Goal: Task Accomplishment & Management: Manage account settings

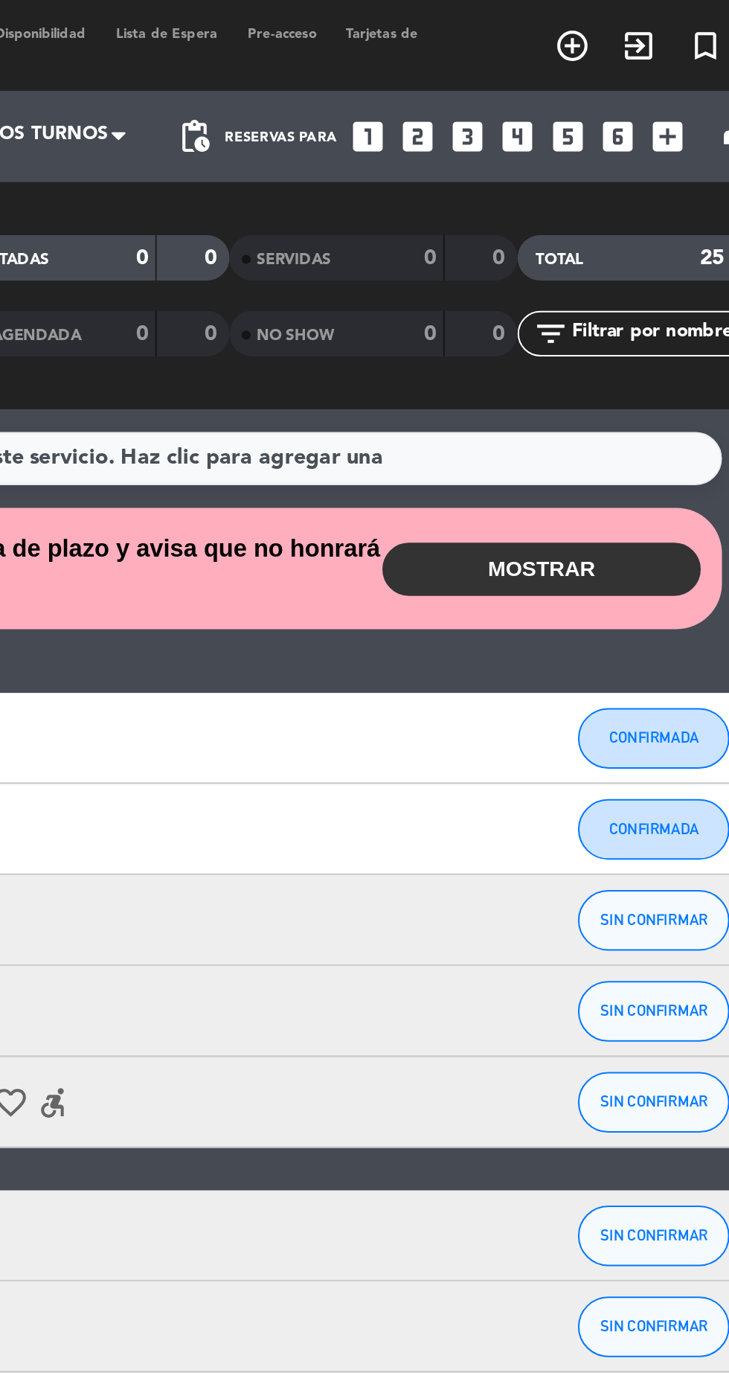
click at [609, 284] on button "MOSTRAR" at bounding box center [588, 279] width 156 height 26
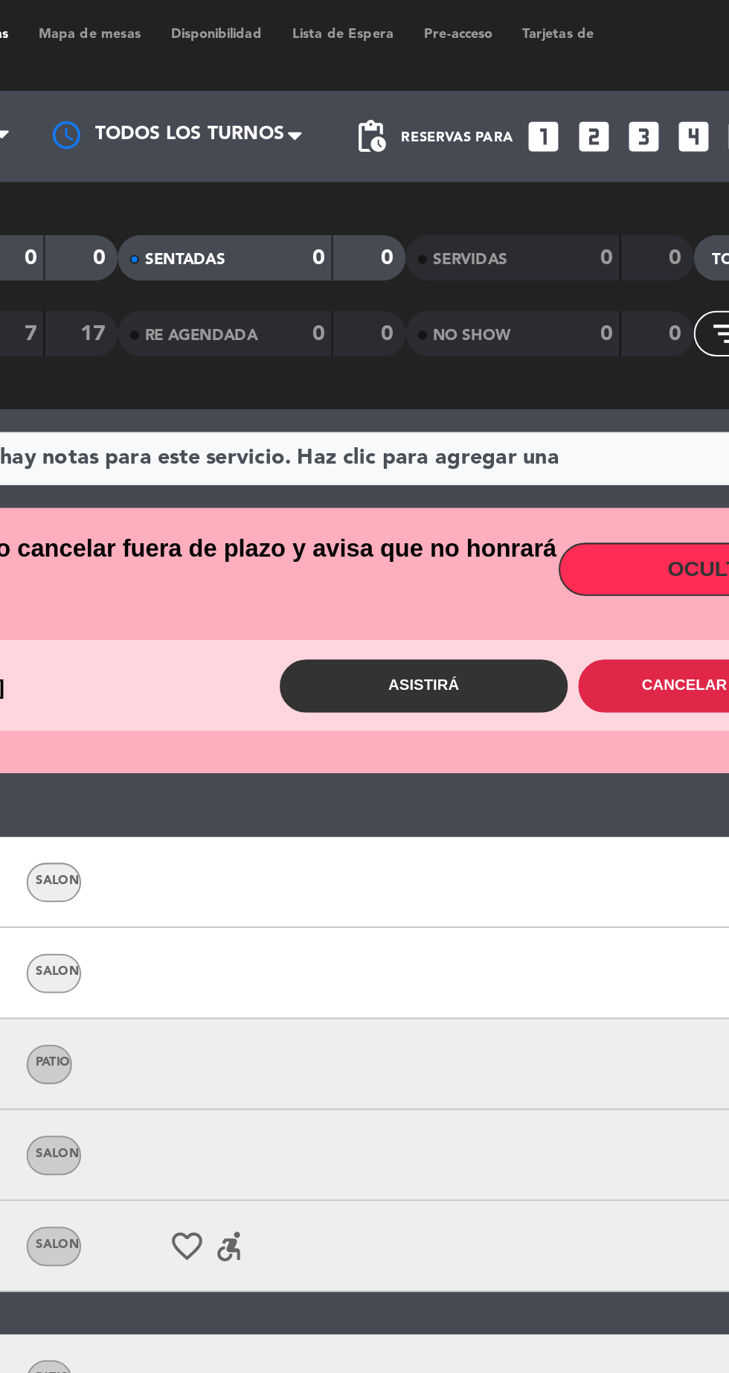
click at [582, 338] on button "Cancelar reserva" at bounding box center [590, 337] width 141 height 26
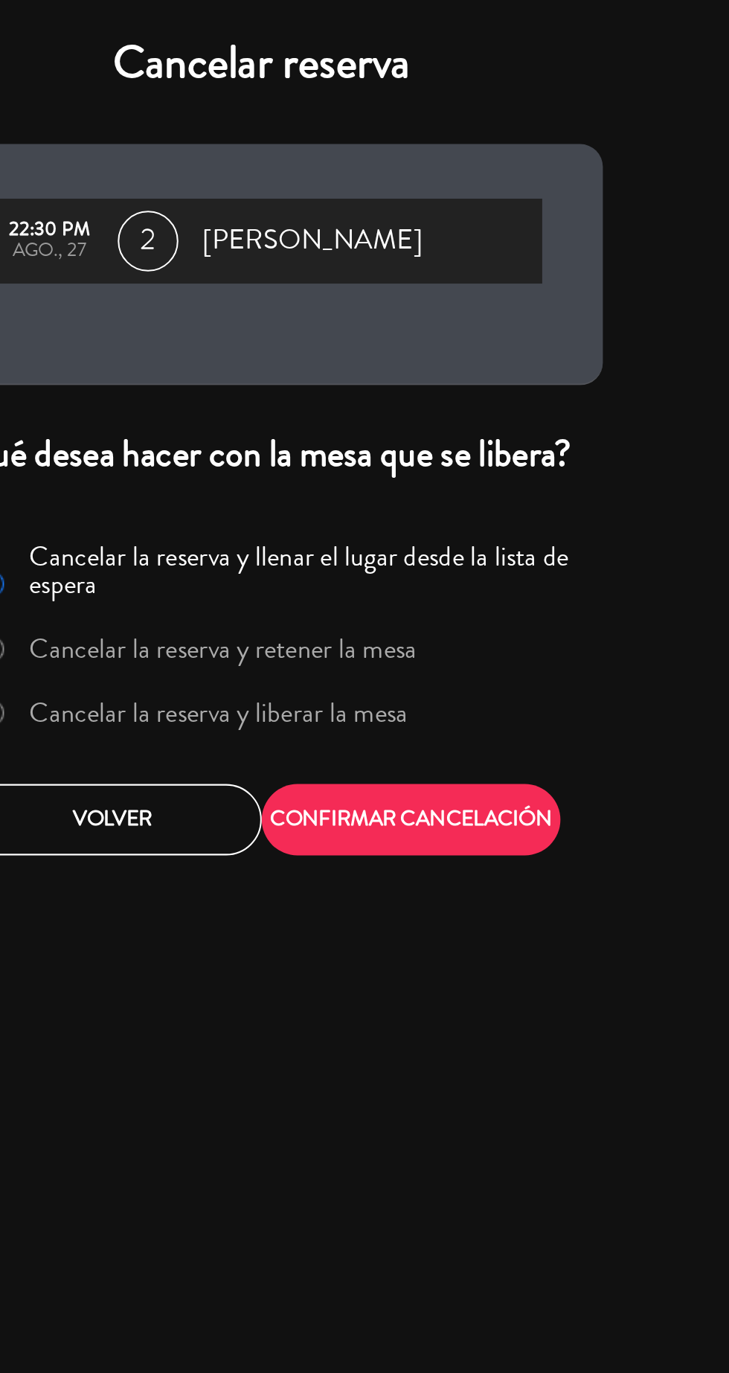
click at [403, 346] on label "Cancelar la reserva y liberar la mesa" at bounding box center [344, 349] width 186 height 13
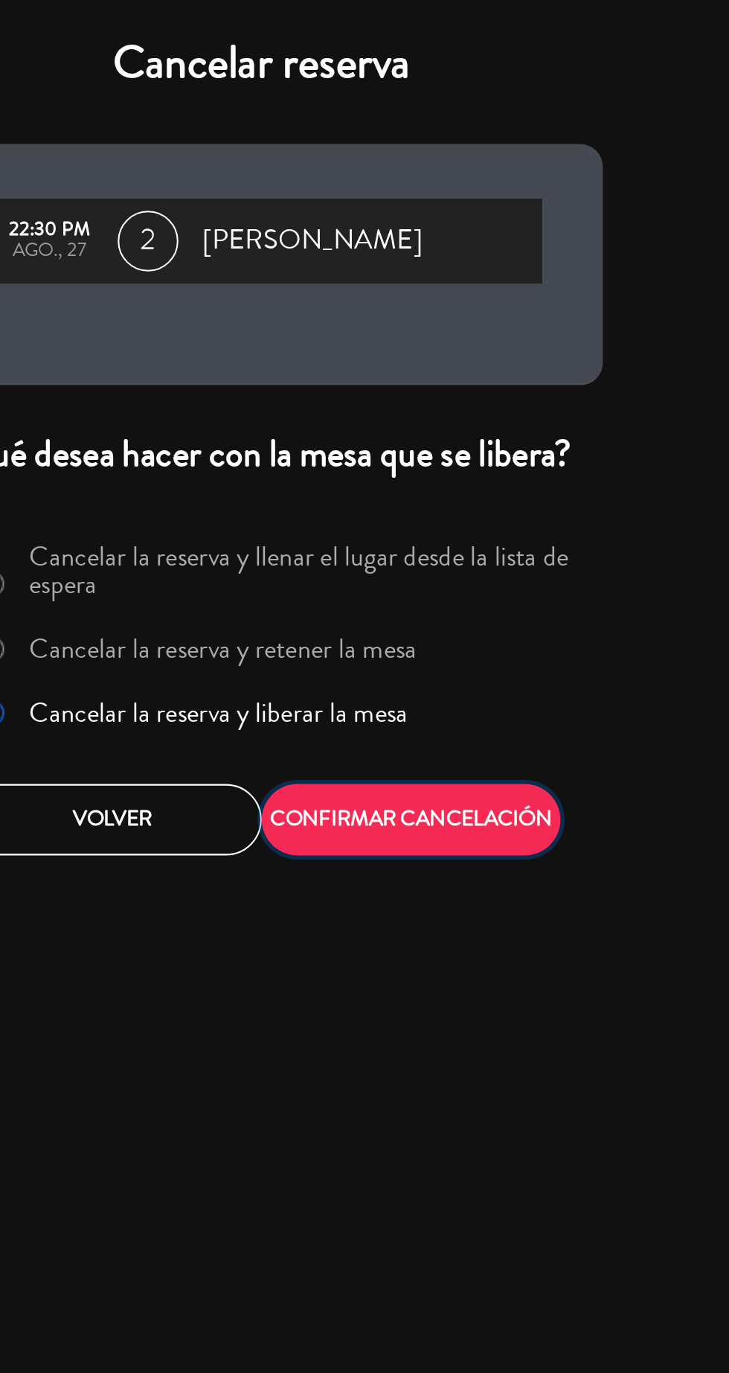
click at [456, 408] on button "CONFIRMAR CANCELACIÓN" at bounding box center [438, 402] width 147 height 35
